Goal: Task Accomplishment & Management: Manage account settings

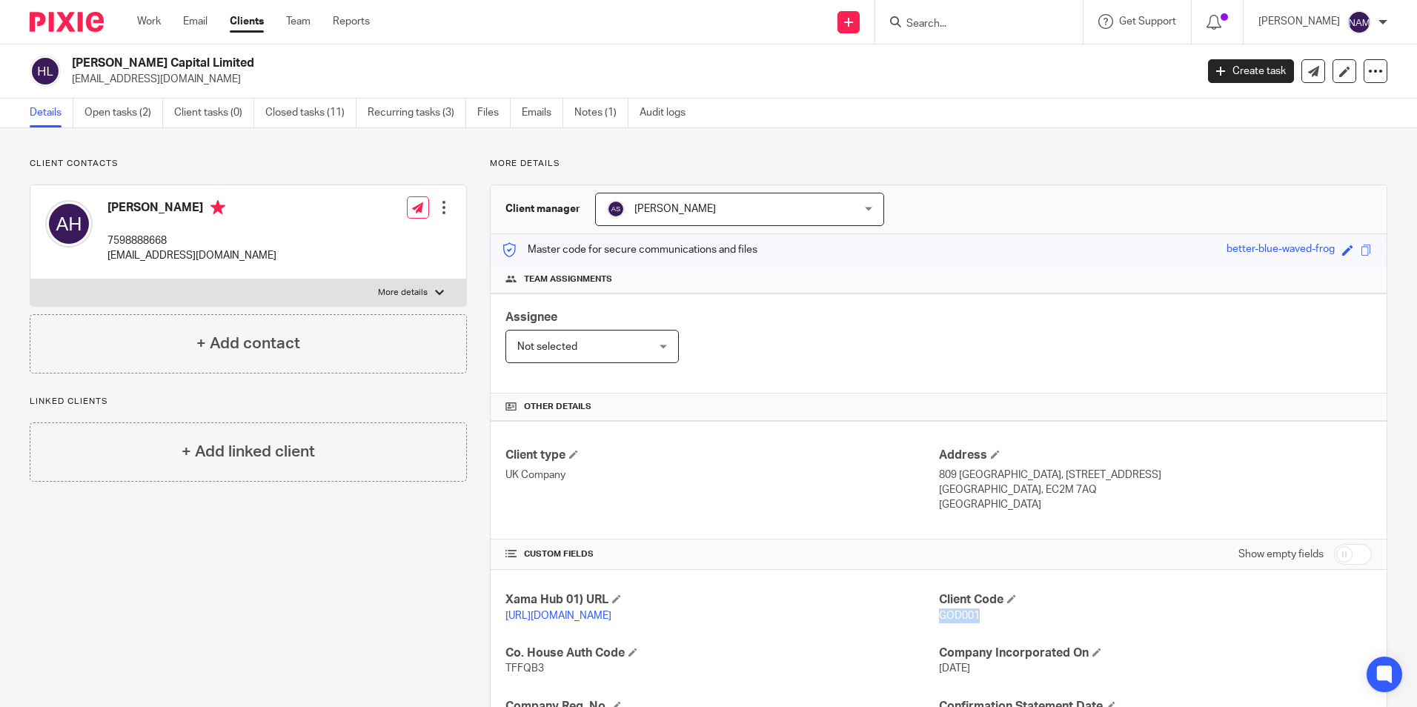
click at [1043, 609] on p "GOD001" at bounding box center [1155, 615] width 433 height 15
drag, startPoint x: 993, startPoint y: 614, endPoint x: 896, endPoint y: 610, distance: 96.4
drag, startPoint x: 896, startPoint y: 610, endPoint x: 1003, endPoint y: 623, distance: 107.4
click at [1012, 623] on div "Client Code GOD001" at bounding box center [1155, 607] width 433 height 31
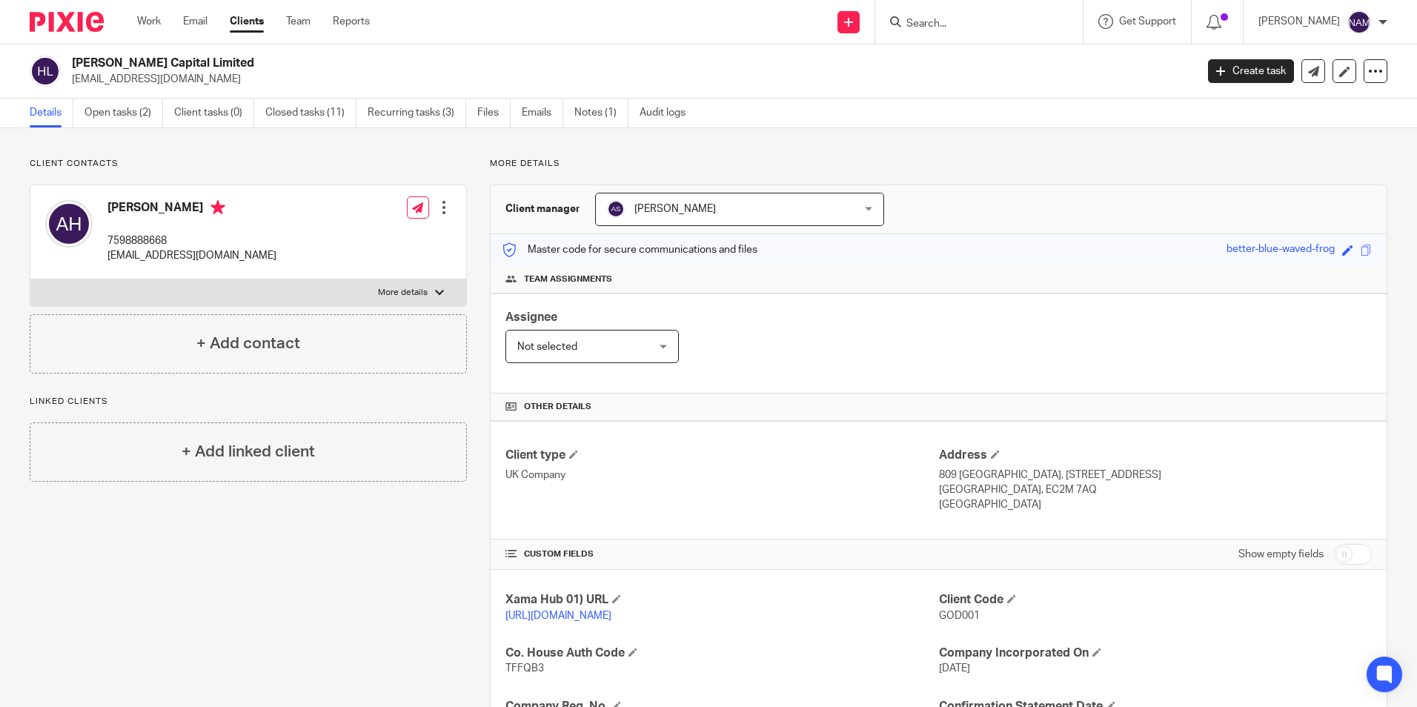
drag, startPoint x: 72, startPoint y: 64, endPoint x: 210, endPoint y: 59, distance: 137.9
click at [210, 59] on h2 "Husson Capital Limited" at bounding box center [517, 64] width 891 height 16
copy h2 "Husson Capital Limited"
click at [2, 96] on div "Husson Capital Limited info@hussongroup.com Create task Update from Companies H…" at bounding box center [708, 71] width 1417 height 54
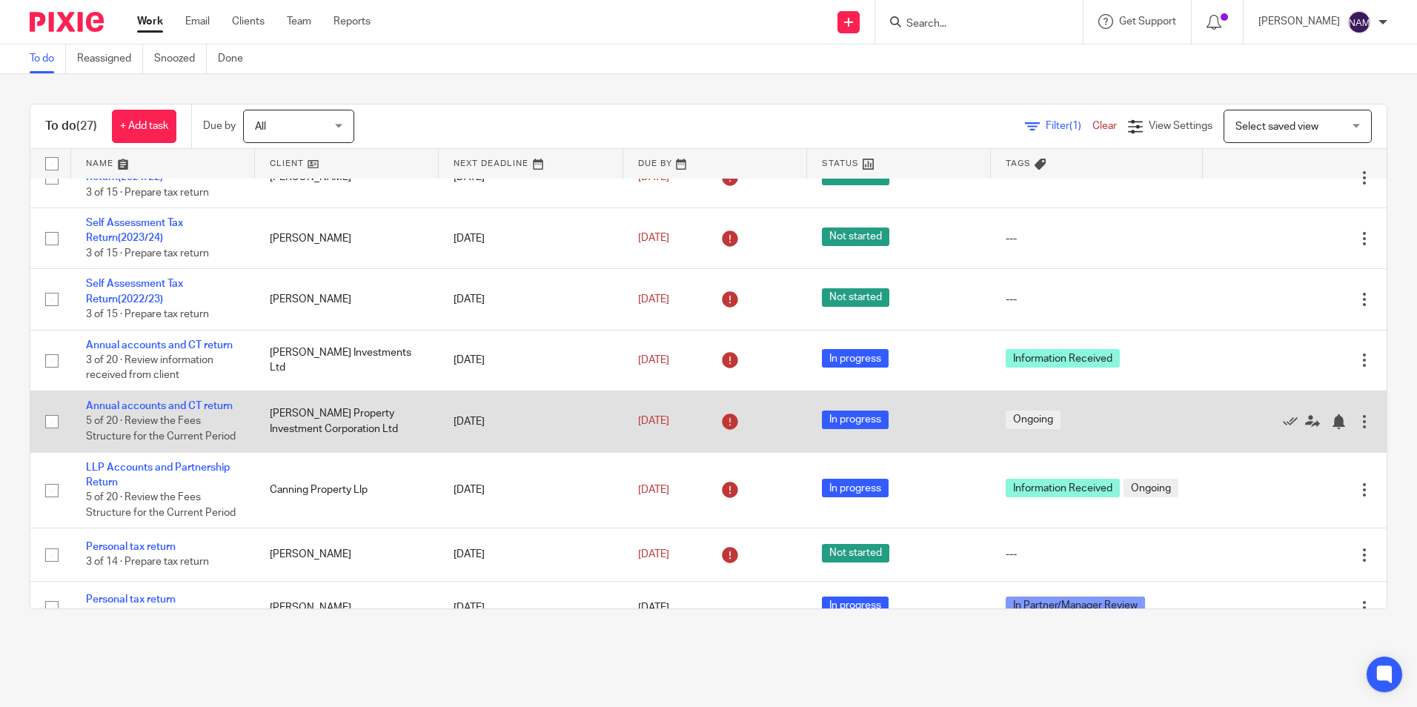
scroll to position [222, 0]
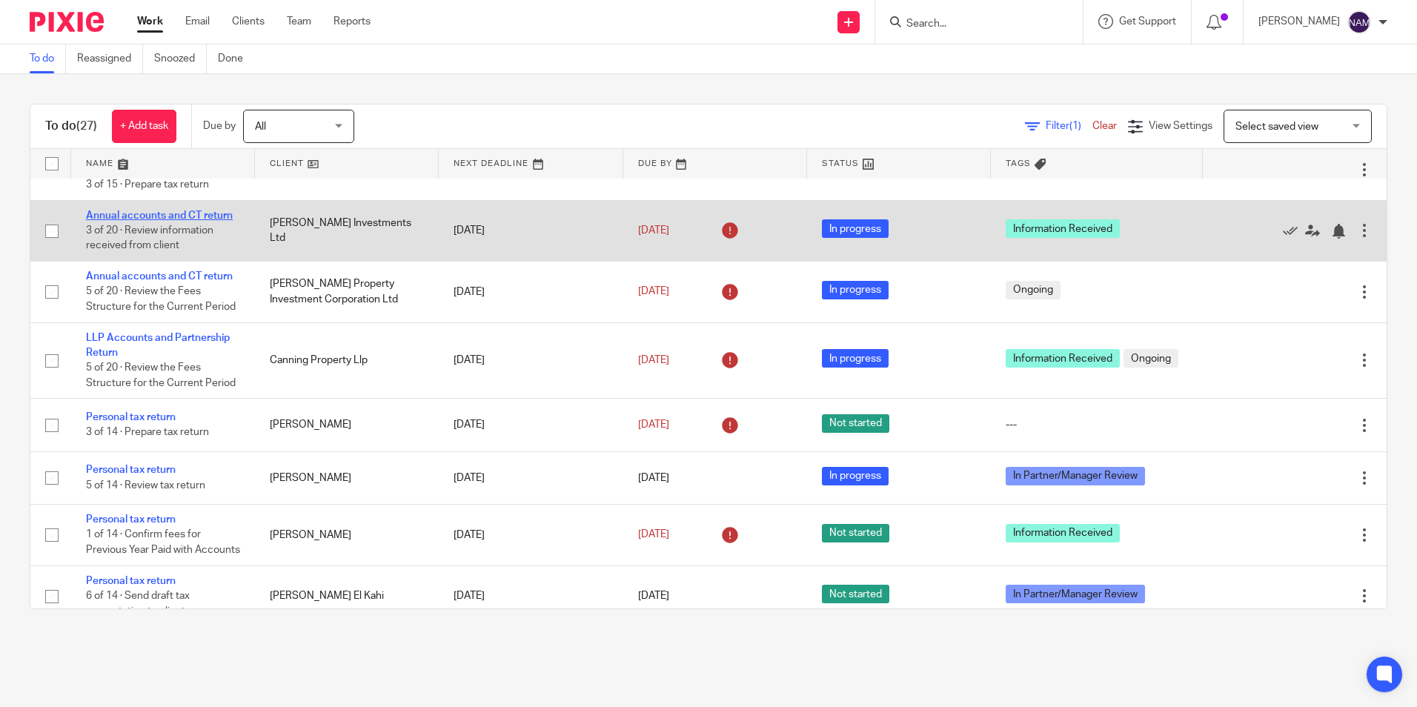
click at [162, 212] on link "Annual accounts and CT return" at bounding box center [159, 215] width 147 height 10
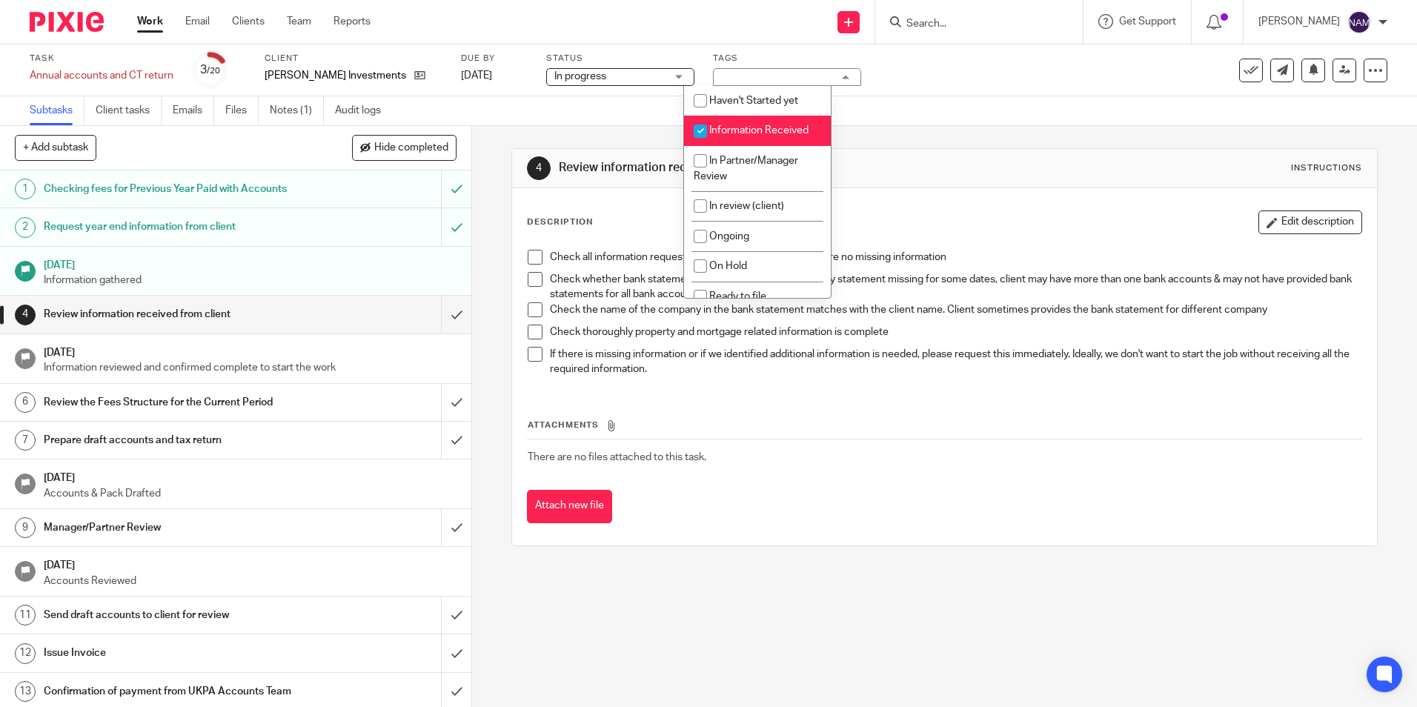
click at [716, 133] on span "Information Received" at bounding box center [758, 130] width 99 height 10
checkbox input "false"
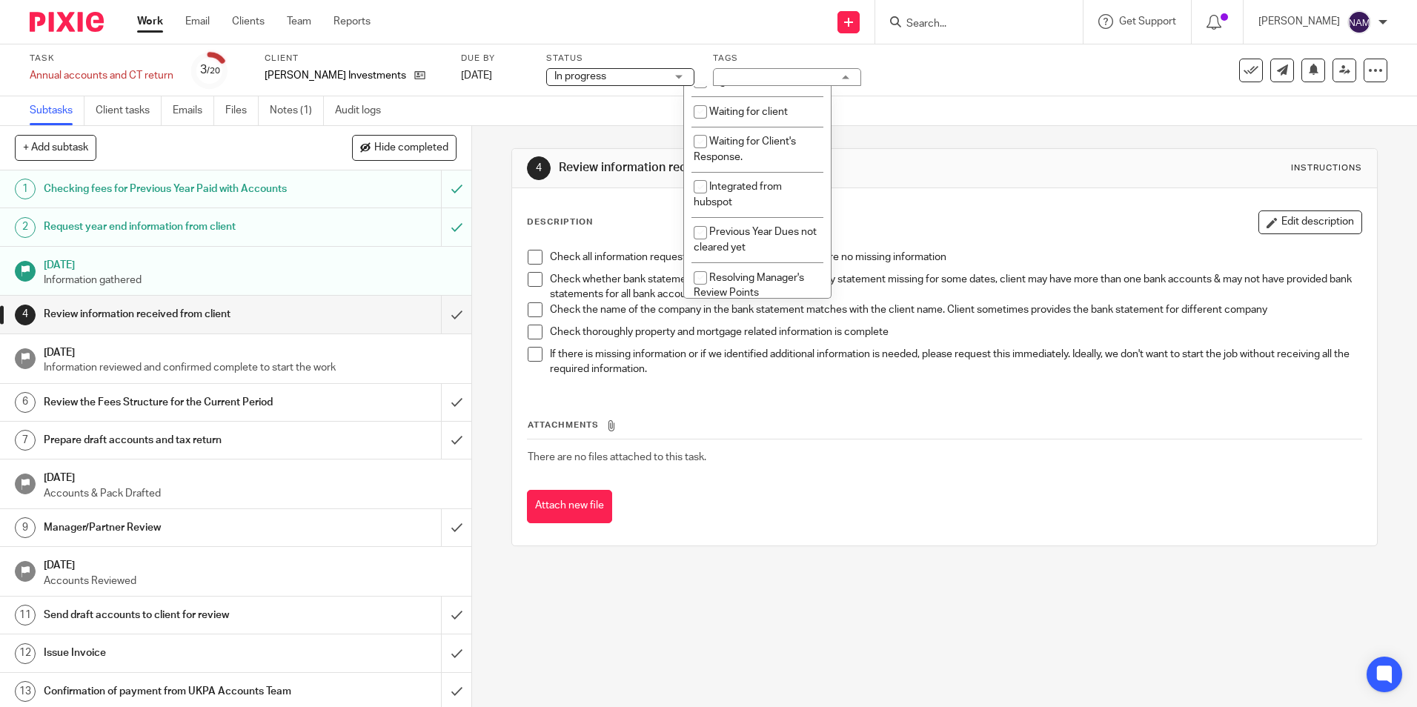
scroll to position [296, 0]
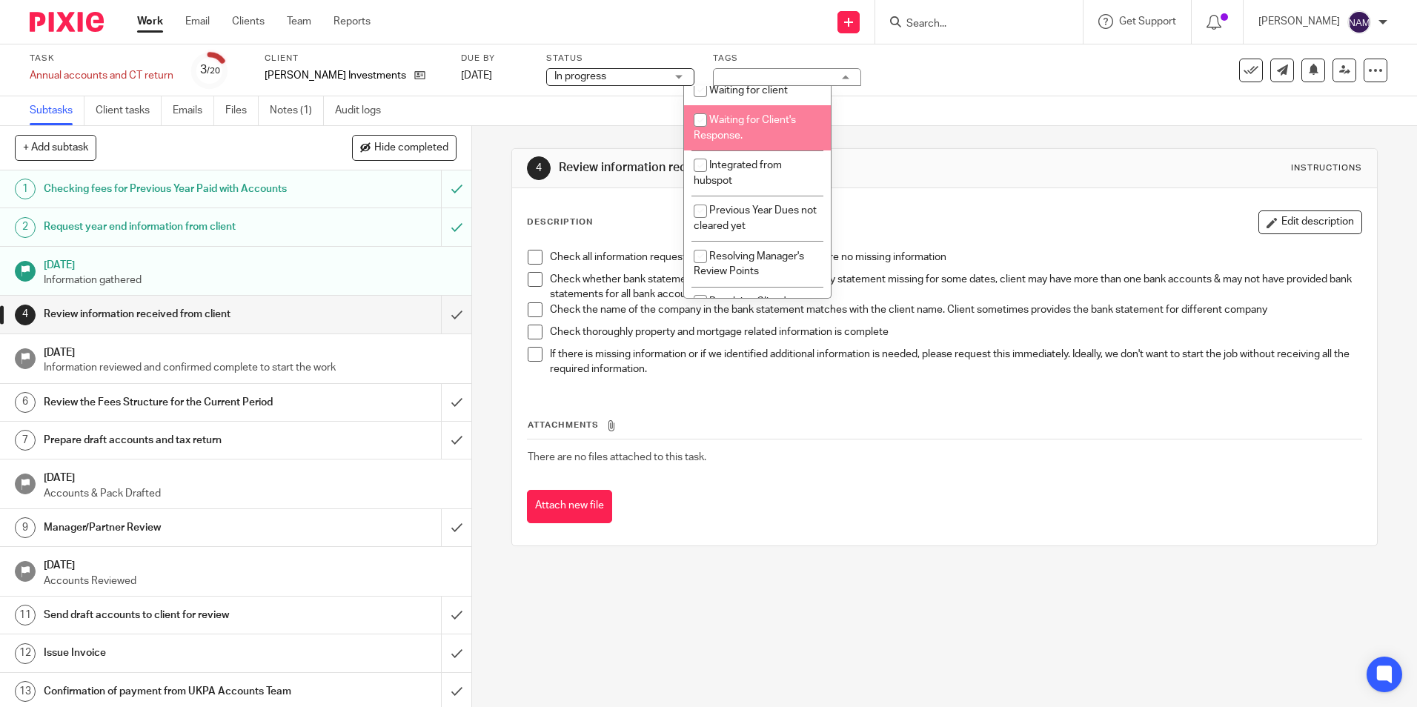
click at [748, 142] on li "Waiting for Client's Response." at bounding box center [757, 127] width 147 height 45
checkbox input "true"
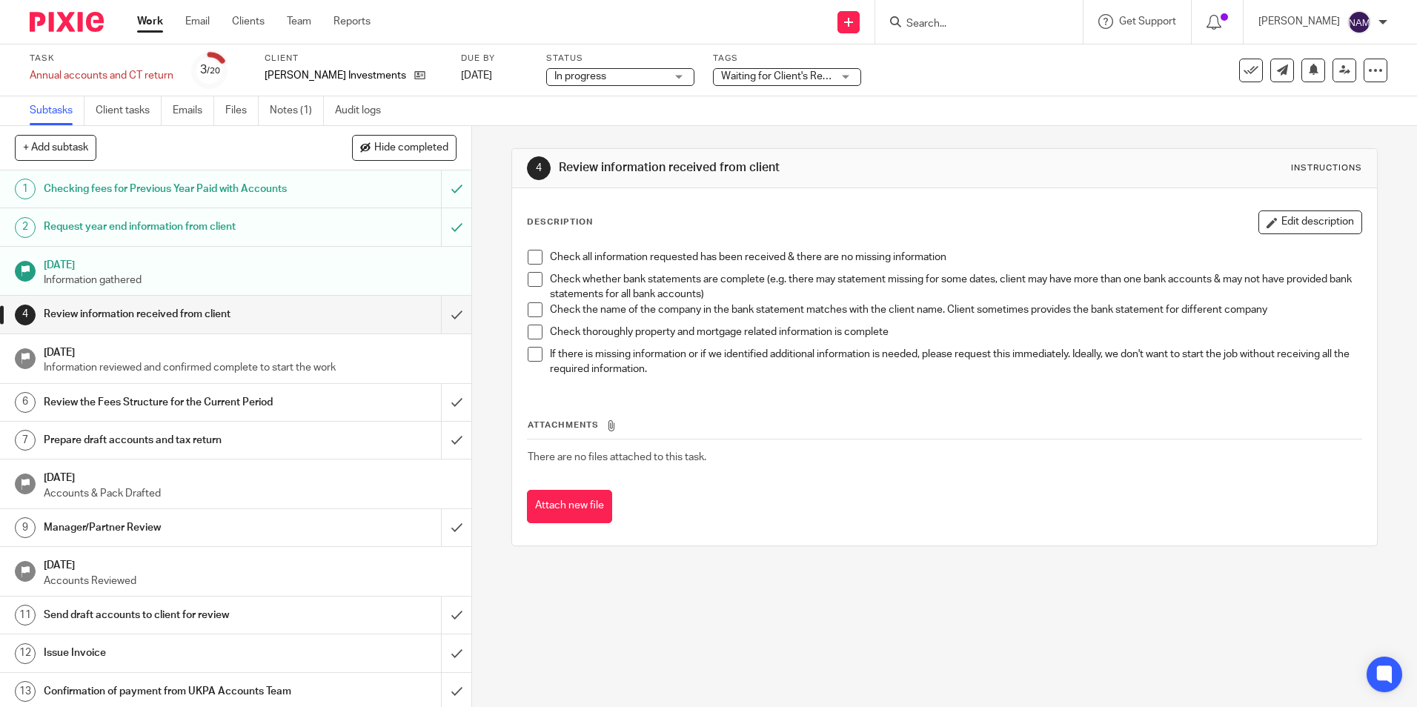
click at [847, 139] on div "4 Review information received from client Instructions Description Edit descrip…" at bounding box center [943, 347] width 865 height 442
click at [96, 21] on img at bounding box center [67, 22] width 74 height 20
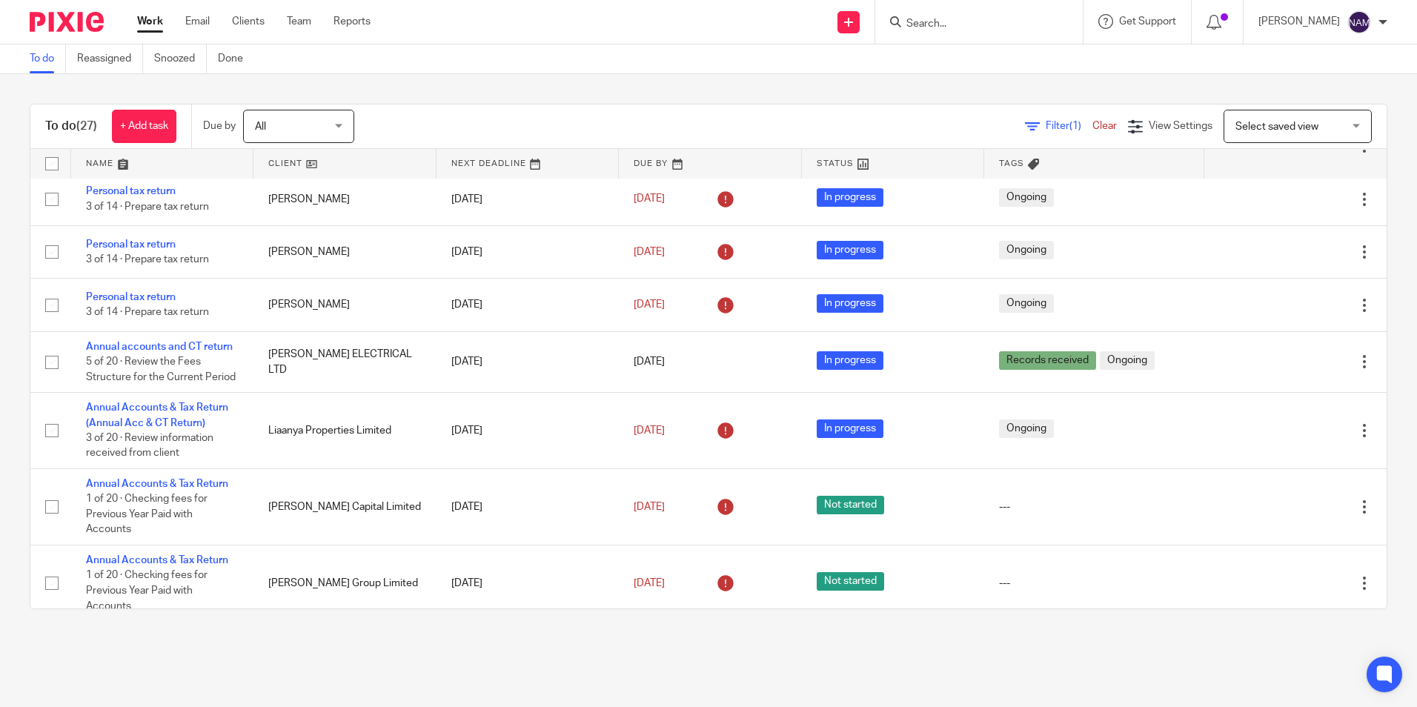
scroll to position [1188, 0]
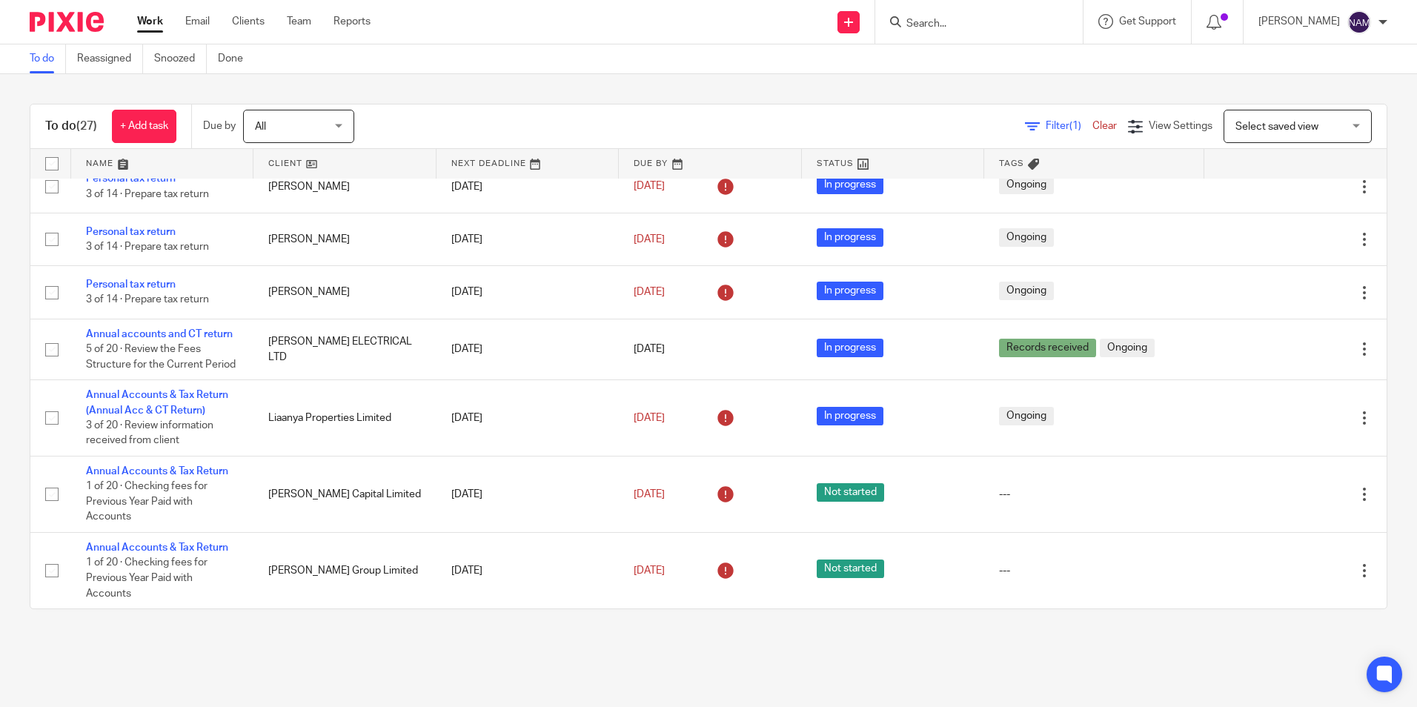
click at [422, 23] on div "Send new email Create task Add client Get Support Contact Support Help Document…" at bounding box center [905, 22] width 1024 height 44
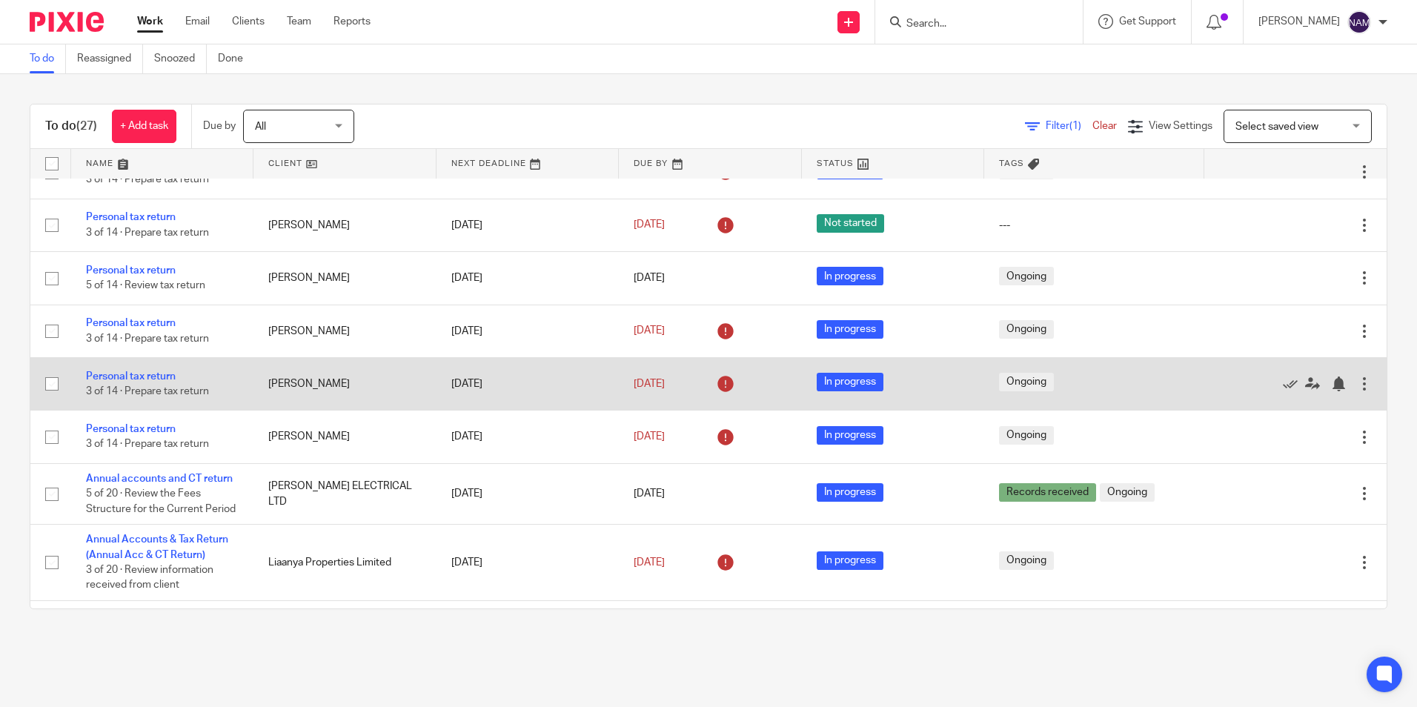
scroll to position [1040, 0]
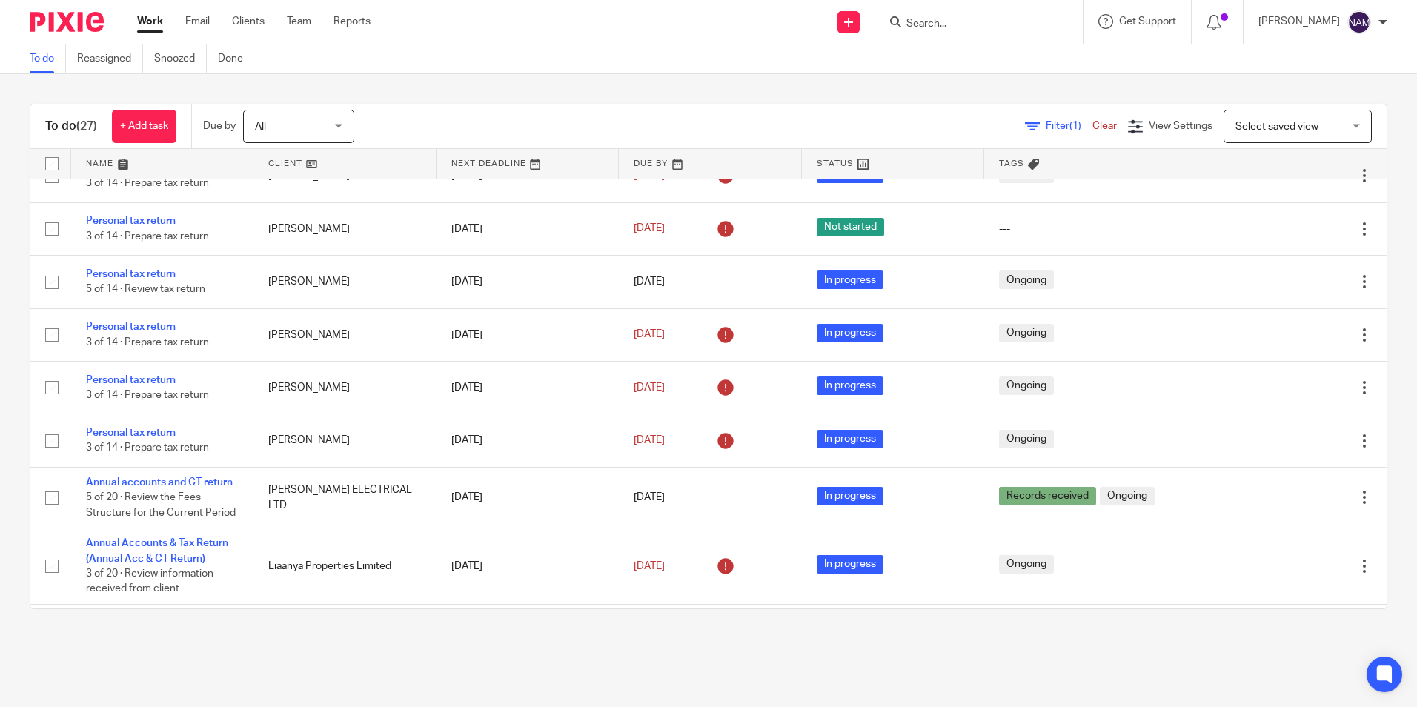
click at [1083, 646] on main "To do Reassigned Snoozed Done To do (27) + Add task Due by All All Today Tomorr…" at bounding box center [708, 353] width 1417 height 707
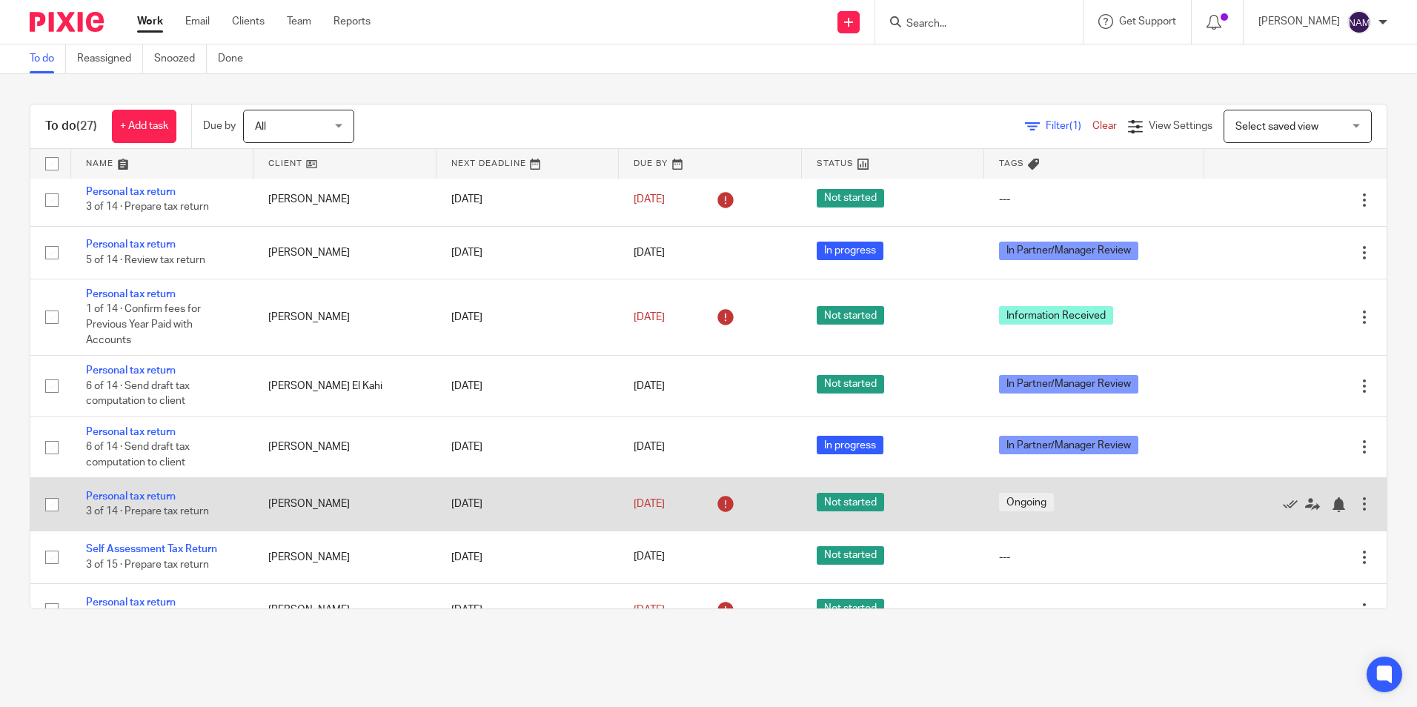
scroll to position [373, 0]
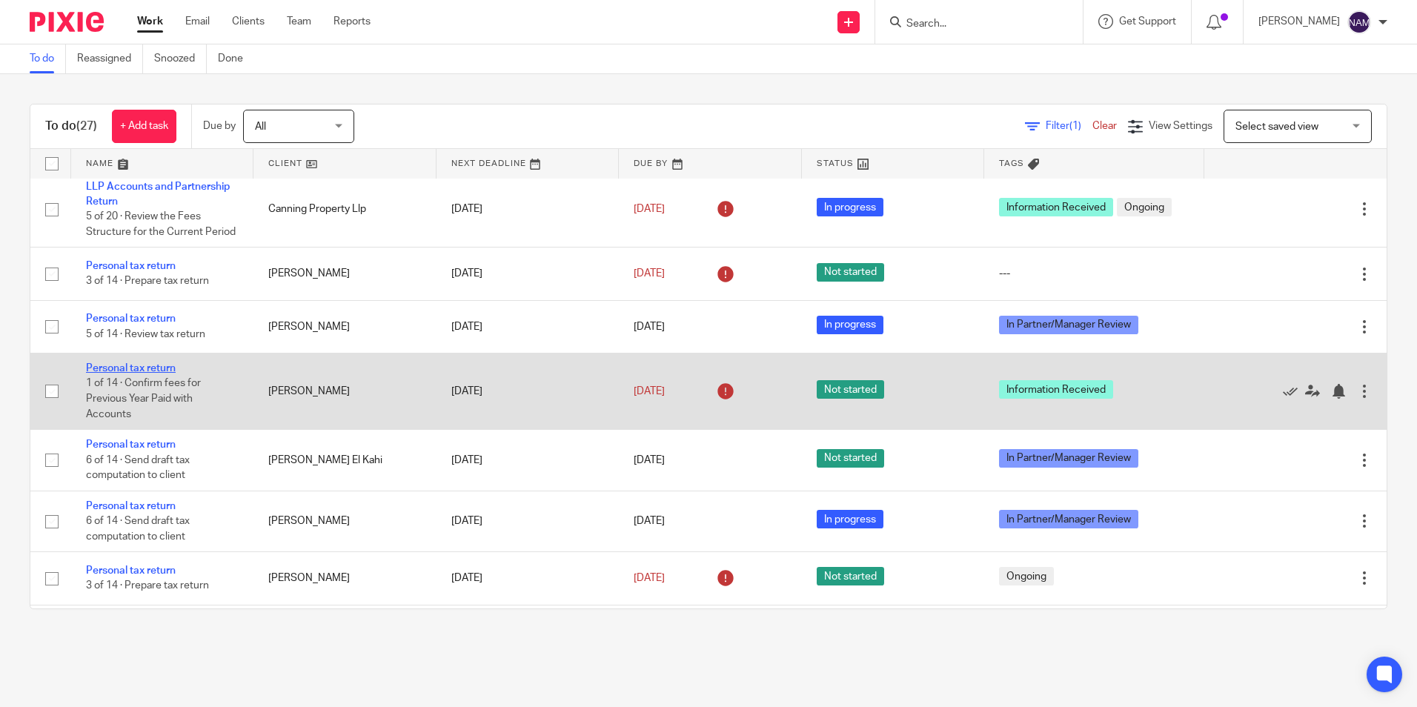
click at [116, 365] on link "Personal tax return" at bounding box center [131, 368] width 90 height 10
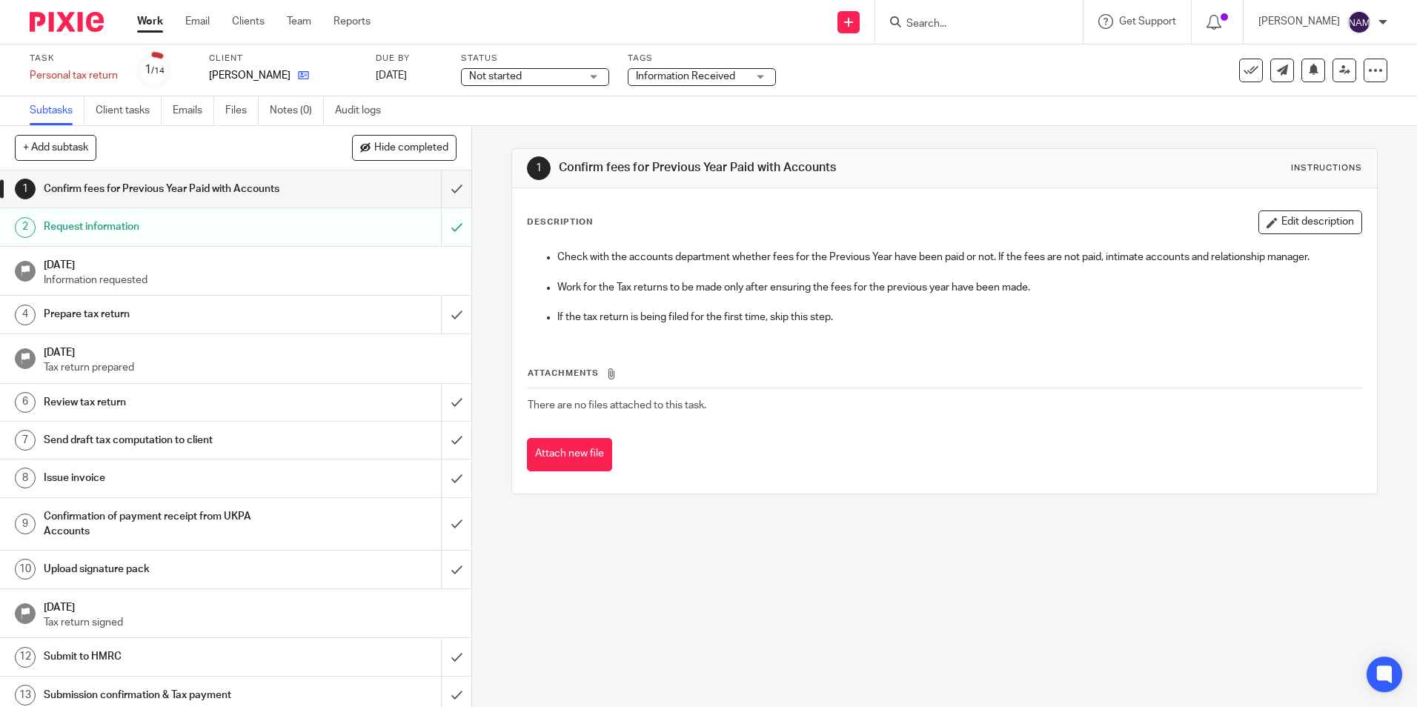
click at [299, 74] on link at bounding box center [299, 75] width 19 height 15
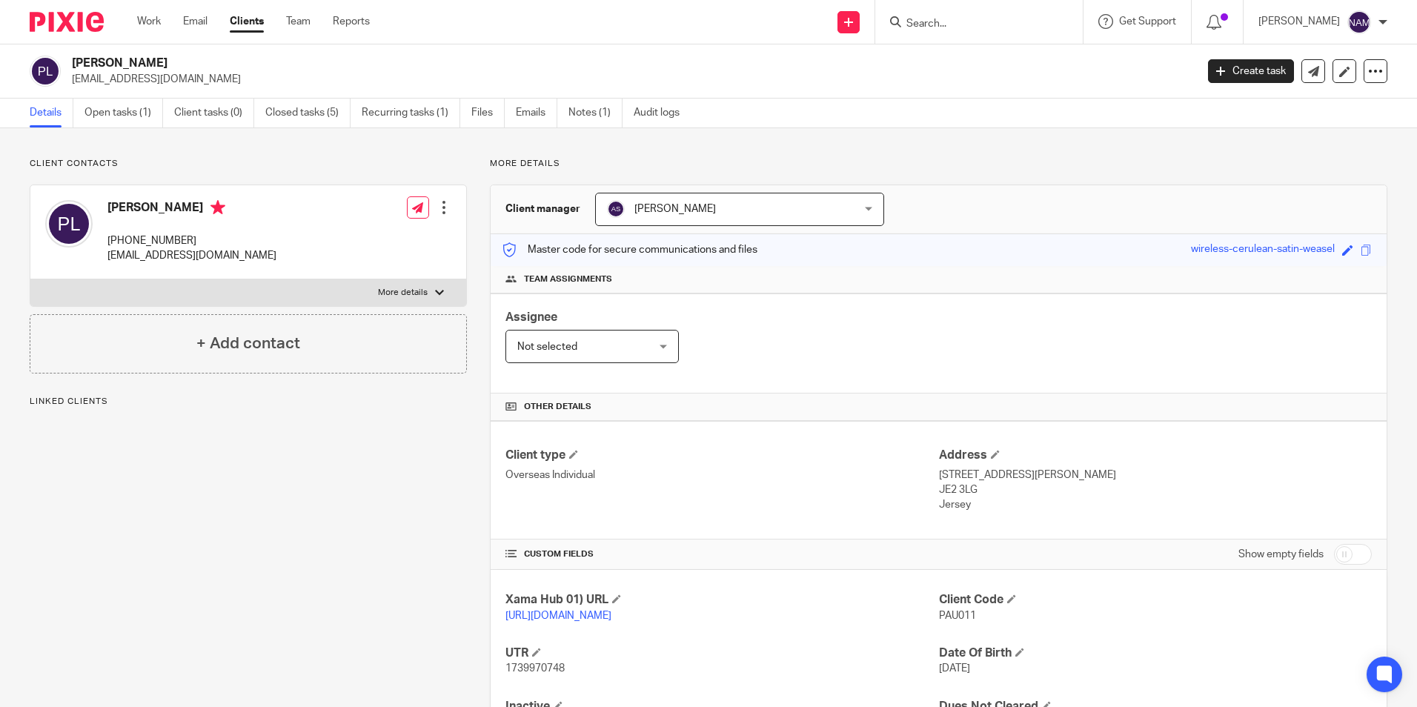
click at [948, 615] on span "PAU011" at bounding box center [957, 615] width 37 height 10
copy span "PAU011"
drag, startPoint x: 81, startPoint y: 59, endPoint x: 158, endPoint y: 61, distance: 77.1
click at [158, 61] on h2 "[PERSON_NAME]" at bounding box center [517, 64] width 891 height 16
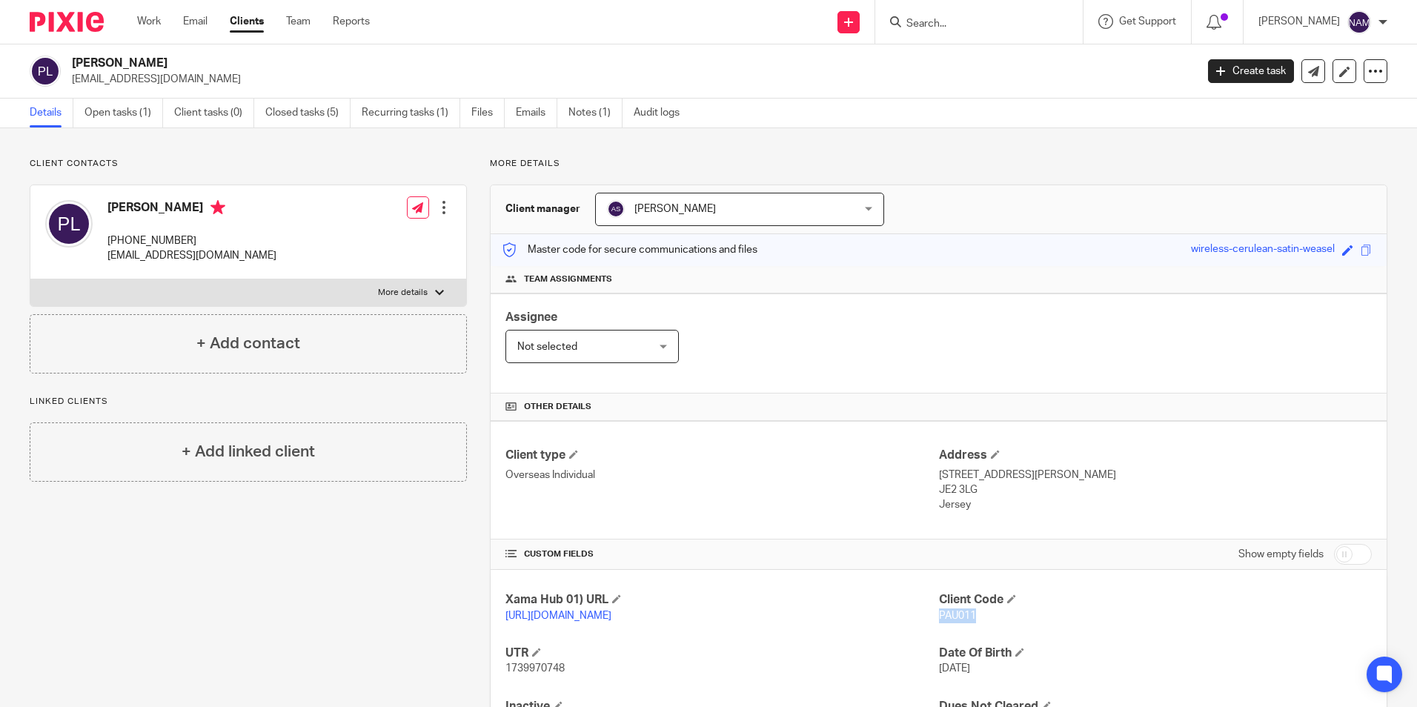
copy h2 "aul Letherbarr"
click at [193, 54] on div "Paul Letherbarrow cocolocopropertyltd@gmail.com Create task Update from Compani…" at bounding box center [708, 71] width 1417 height 54
drag, startPoint x: 181, startPoint y: 57, endPoint x: 50, endPoint y: 56, distance: 131.1
click at [50, 56] on div "Paul Letherbarrow cocolocopropertyltd@gmail.com" at bounding box center [608, 71] width 1156 height 31
copy div "[PERSON_NAME]"
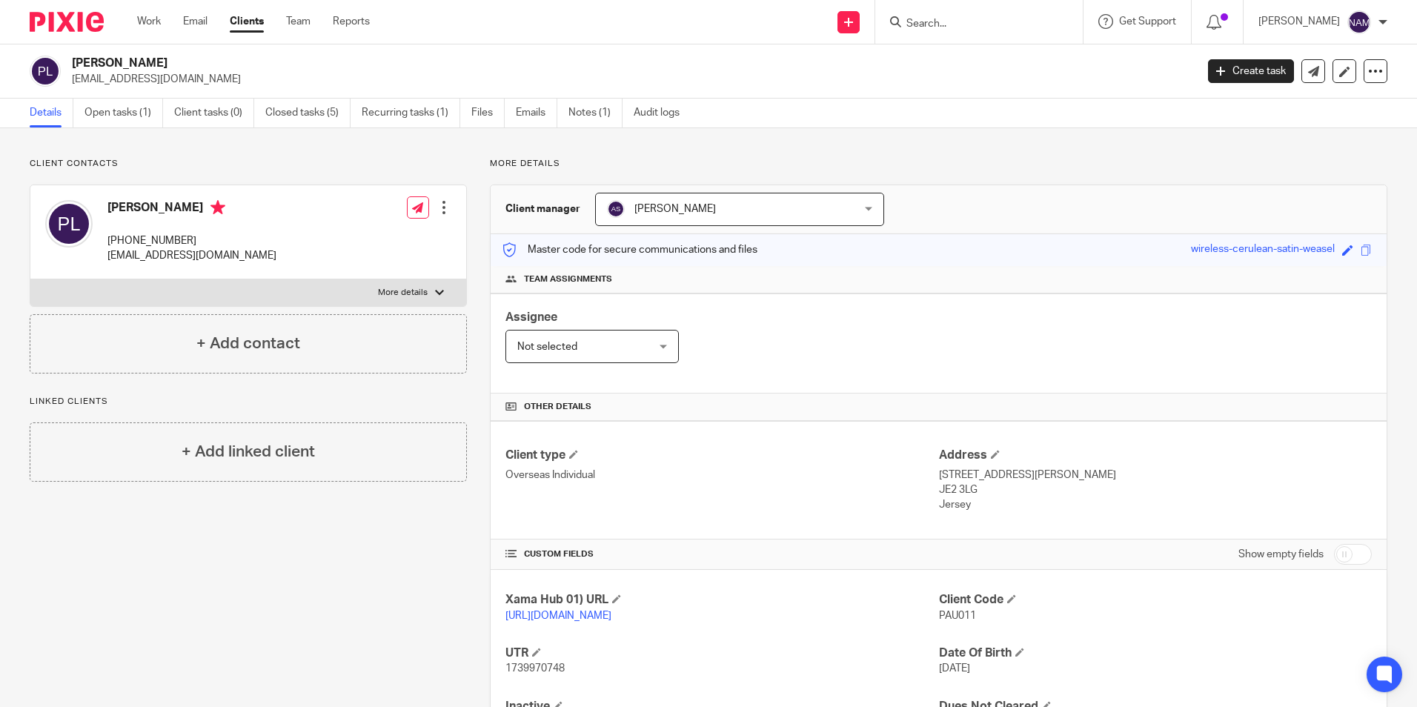
click at [87, 16] on img at bounding box center [67, 22] width 74 height 20
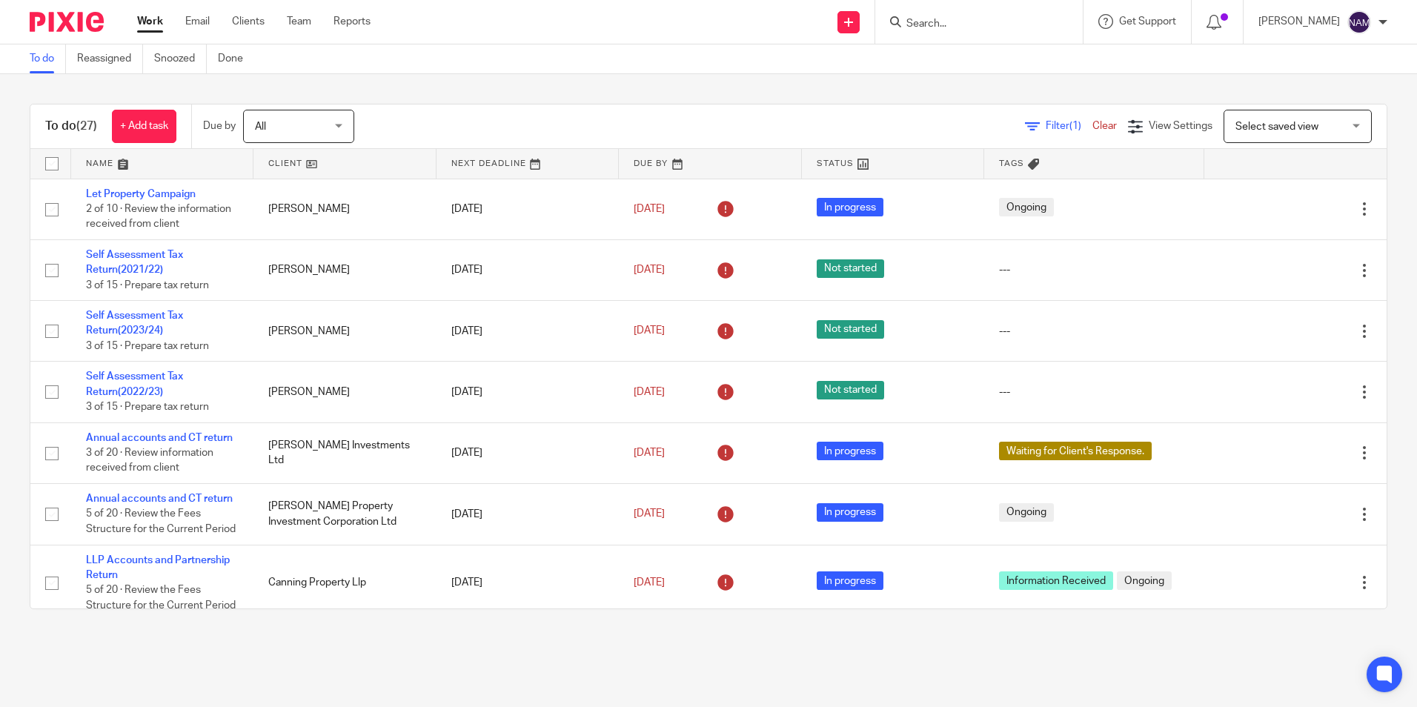
click at [935, 21] on input "Search" at bounding box center [971, 24] width 133 height 13
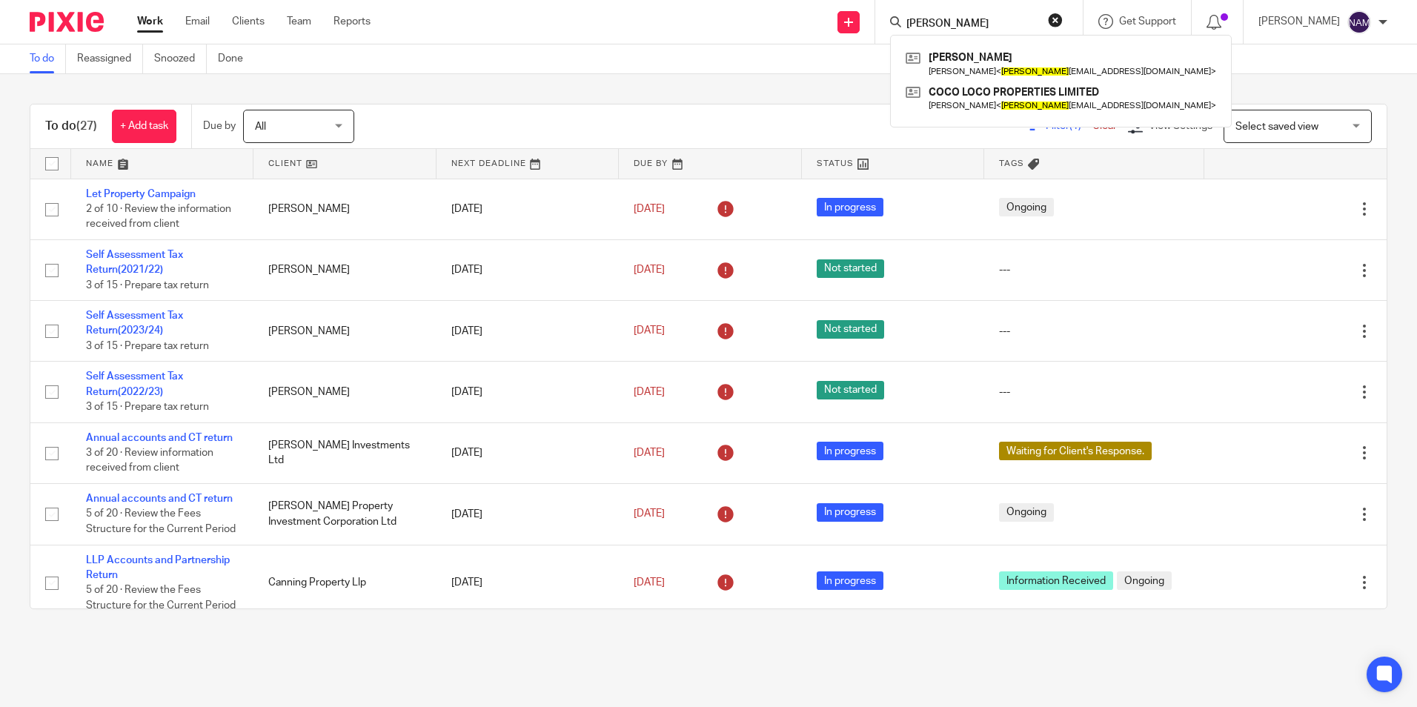
type input "[PERSON_NAME]"
click at [664, 81] on div "To do (27) + Add task Due by All All [DATE] [DATE] This week Next week This mon…" at bounding box center [708, 356] width 1417 height 565
